Goal: Check status: Verify the current state of an ongoing process or item

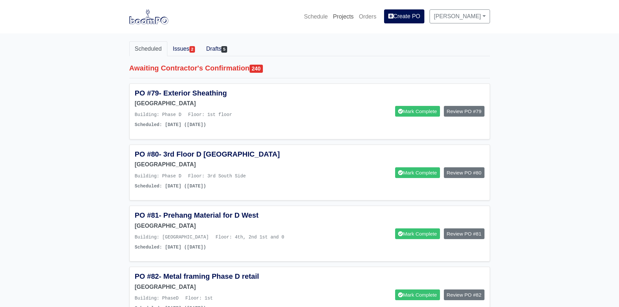
click at [345, 16] on link "Projects" at bounding box center [344, 16] width 26 height 14
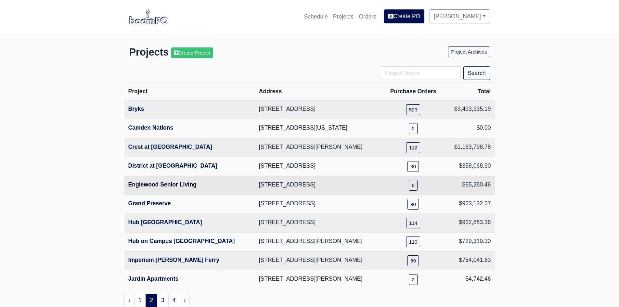
click at [151, 184] on link "Englewood Senior Living" at bounding box center [162, 184] width 68 height 7
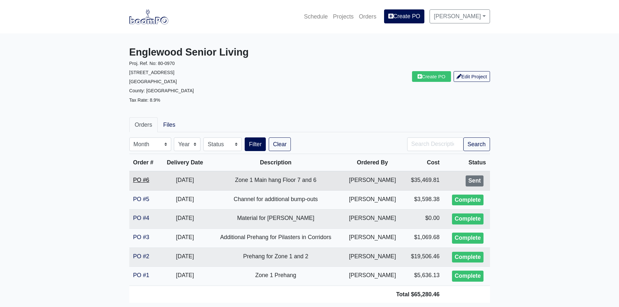
click at [139, 181] on link "PO #6" at bounding box center [141, 180] width 16 height 7
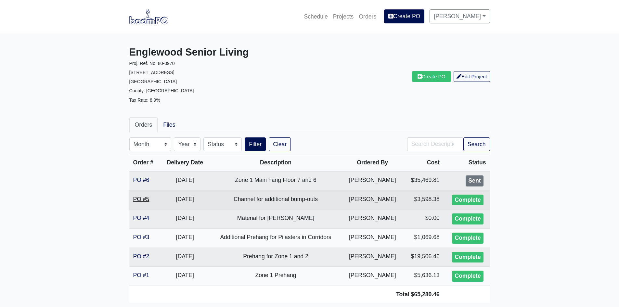
click at [136, 196] on link "PO #5" at bounding box center [141, 199] width 16 height 7
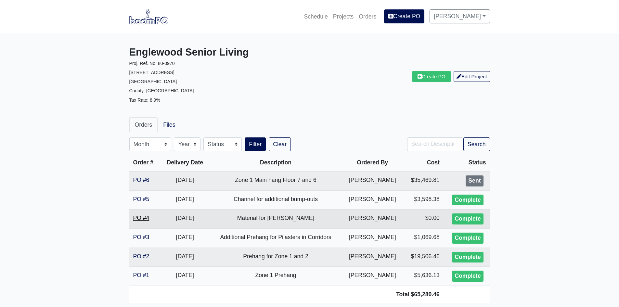
click at [141, 220] on link "PO #4" at bounding box center [141, 218] width 16 height 7
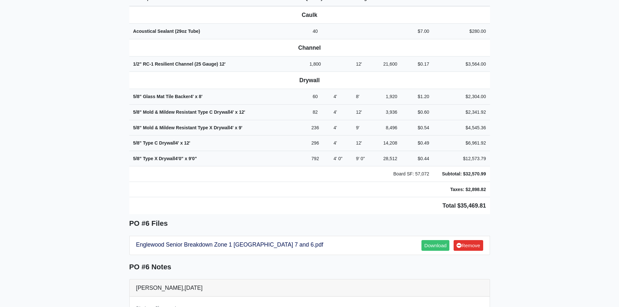
scroll to position [260, 0]
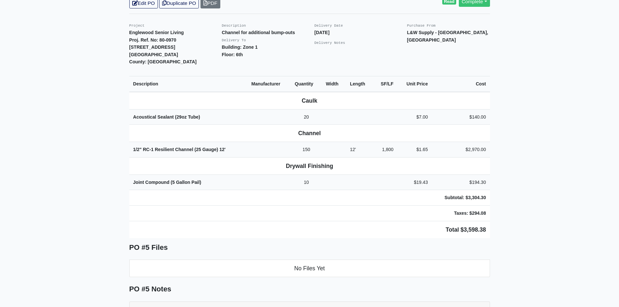
scroll to position [163, 0]
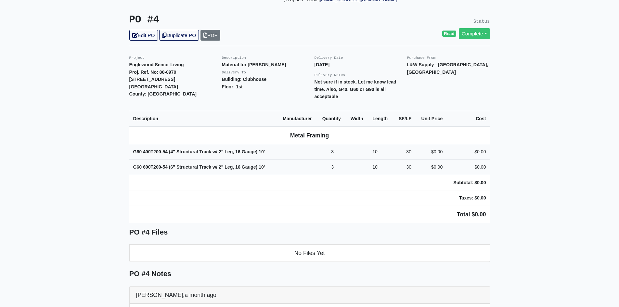
scroll to position [98, 0]
